Goal: Transaction & Acquisition: Purchase product/service

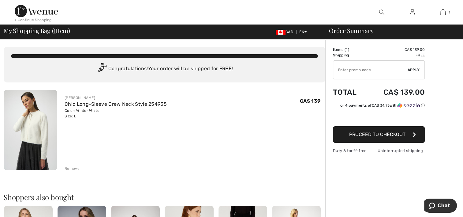
click at [376, 71] on input "TEXT" at bounding box center [370, 70] width 74 height 18
type input "FLASH15"
click at [411, 69] on span "Apply" at bounding box center [413, 70] width 12 height 6
click at [377, 134] on span "Proceed to Checkout" at bounding box center [377, 134] width 56 height 6
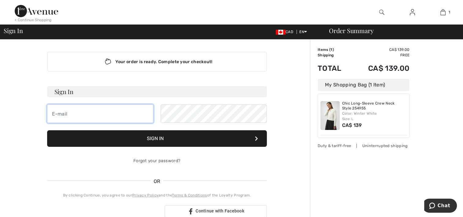
click at [66, 112] on input "email" at bounding box center [100, 113] width 106 height 18
type input "[PERSON_NAME][EMAIL_ADDRESS][PERSON_NAME][DOMAIN_NAME]"
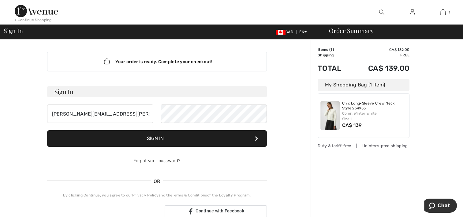
click at [154, 136] on button "Sign In" at bounding box center [157, 138] width 220 height 17
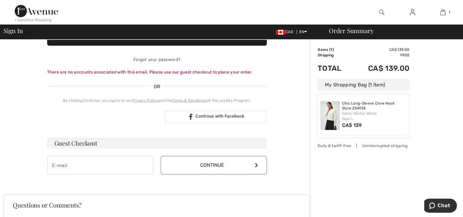
scroll to position [100, 0]
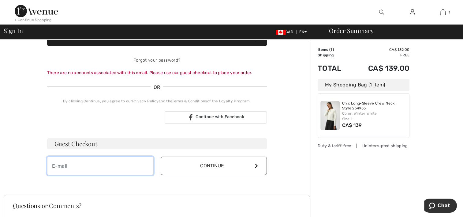
click at [123, 160] on input "email" at bounding box center [100, 165] width 106 height 18
type input "[PERSON_NAME][EMAIL_ADDRESS][PERSON_NAME][DOMAIN_NAME]"
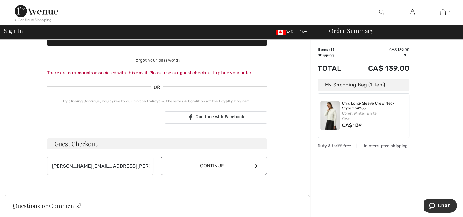
click at [210, 165] on button "Continue" at bounding box center [214, 165] width 106 height 18
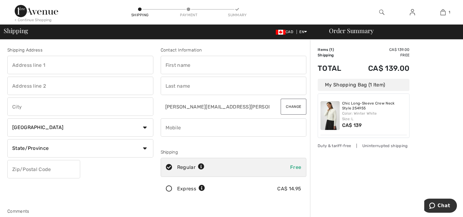
click at [88, 68] on input "text" at bounding box center [80, 65] width 146 height 18
type input "111, rang de la riviere nord"
type input "st esprit"
select select "QC"
type input "J0K 2L0"
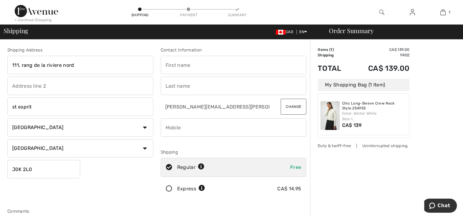
type input "helene"
type input "hardy"
type input "4508393455"
type input "J0K2L0"
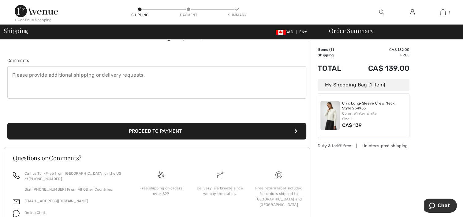
scroll to position [154, 0]
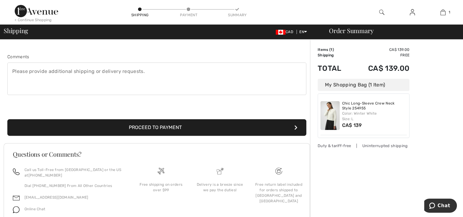
click at [149, 127] on button "Proceed to Payment" at bounding box center [156, 127] width 299 height 17
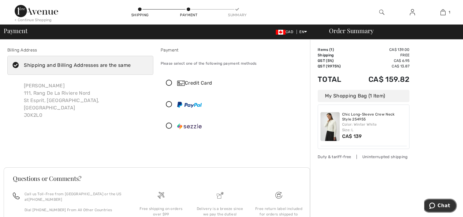
click at [445, 204] on span "Chat" at bounding box center [443, 206] width 13 height 6
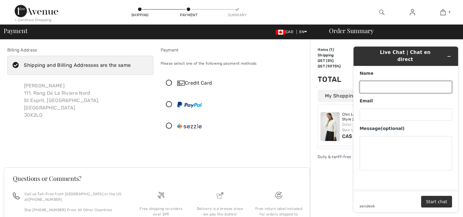
click at [370, 81] on input "Name" at bounding box center [405, 87] width 92 height 12
type input "helene hardy"
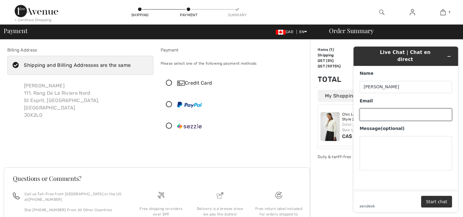
click at [369, 108] on input "Email" at bounding box center [405, 114] width 92 height 12
type input "helene.hardy@yahoo.ca"
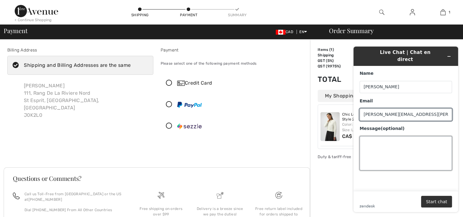
click at [370, 137] on textarea "Message (optional)" at bounding box center [405, 153] width 92 height 34
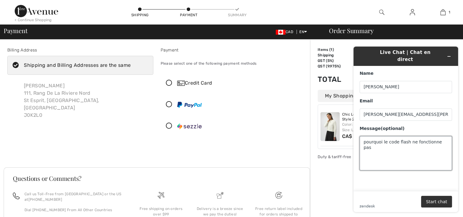
click at [406, 136] on textarea "pourquoi le code flash ne fonctionne pas" at bounding box center [405, 153] width 92 height 34
type textarea "pourquoi le code flash15 ne fonctionne pas"
click at [439, 199] on button "Start chat" at bounding box center [436, 201] width 31 height 12
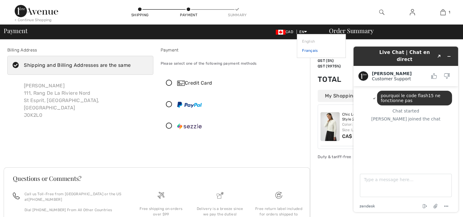
click at [308, 50] on link "Français" at bounding box center [321, 50] width 39 height 9
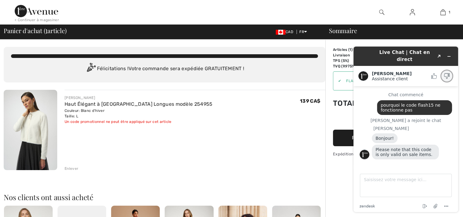
click at [446, 73] on icon "Noter ce chat comme Mauvais" at bounding box center [447, 76] width 6 height 6
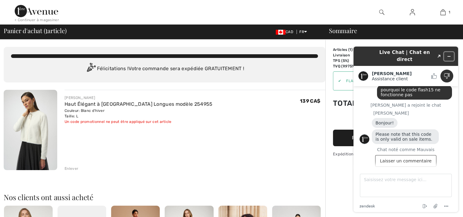
click at [448, 54] on icon "Réduire le widget" at bounding box center [449, 56] width 4 height 4
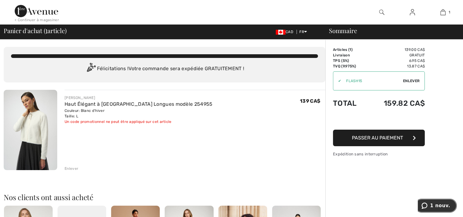
click at [440, 203] on span "1 nouv." at bounding box center [440, 206] width 20 height 6
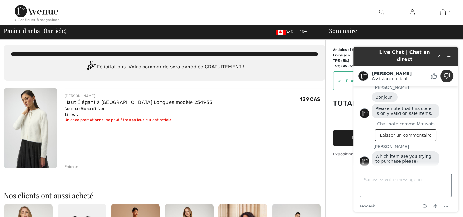
scroll to position [2, 0]
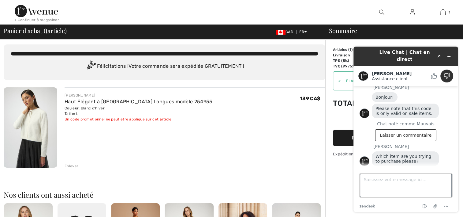
click at [364, 179] on textarea "Saisissez votre message ici..." at bounding box center [406, 184] width 92 height 23
type textarea "1"
